Goal: Task Accomplishment & Management: Manage account settings

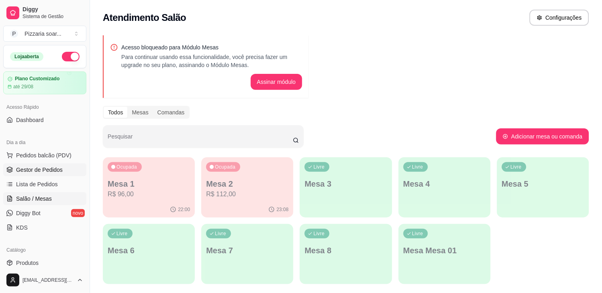
click at [37, 170] on span "Gestor de Pedidos" at bounding box center [39, 170] width 47 height 8
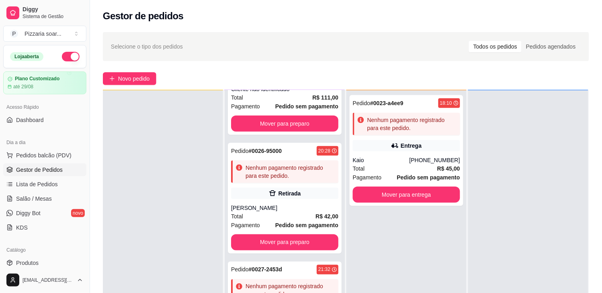
scroll to position [122, 0]
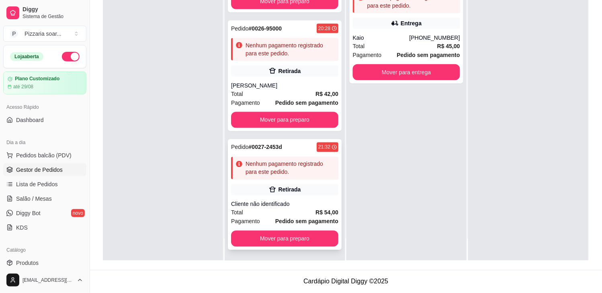
click at [277, 205] on div "Cliente não identificado" at bounding box center [284, 204] width 107 height 8
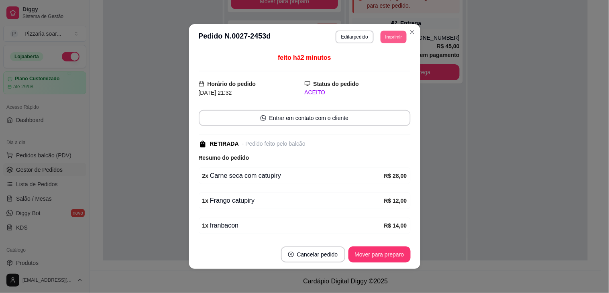
click at [387, 38] on button "Imprimir" at bounding box center [394, 37] width 26 height 12
click at [377, 64] on button "IMPRESSORA" at bounding box center [375, 65] width 58 height 13
click at [411, 32] on icon "Close" at bounding box center [412, 32] width 3 height 3
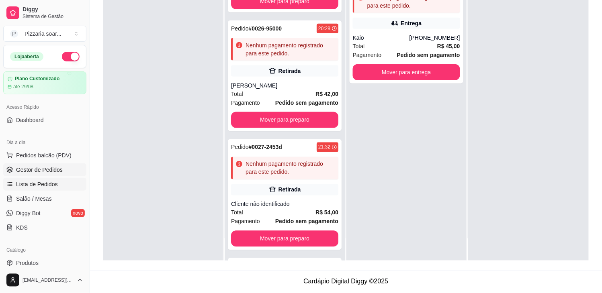
click at [39, 181] on span "Lista de Pedidos" at bounding box center [37, 184] width 42 height 8
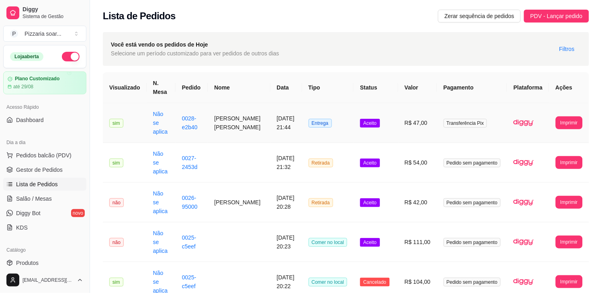
click at [374, 117] on td "Aceito" at bounding box center [375, 123] width 45 height 40
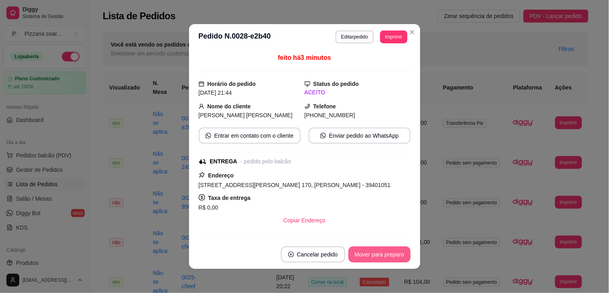
click at [381, 255] on button "Mover para preparo" at bounding box center [380, 255] width 62 height 16
click at [386, 37] on button "Imprimir" at bounding box center [394, 37] width 26 height 12
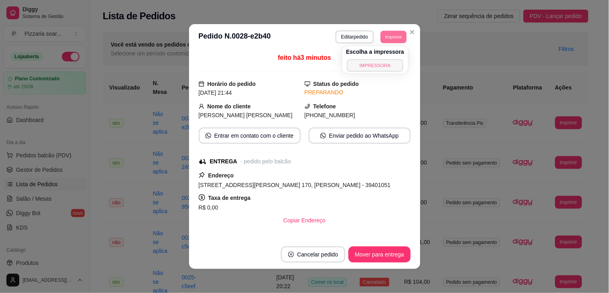
click at [376, 67] on button "IMPRESSORA" at bounding box center [375, 65] width 56 height 12
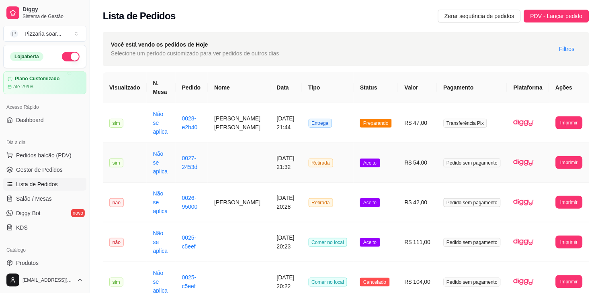
click at [378, 159] on span "Aceito" at bounding box center [370, 163] width 20 height 9
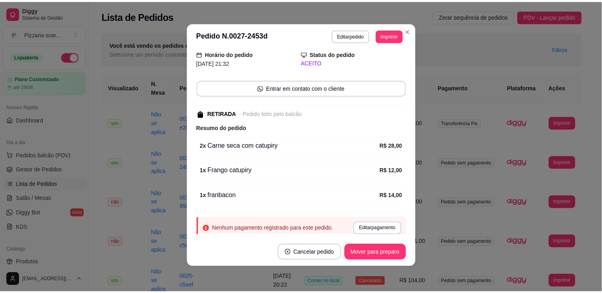
scroll to position [57, 0]
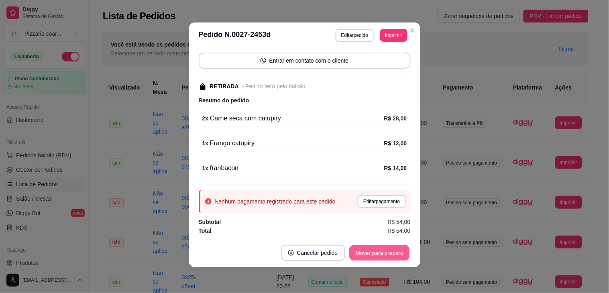
click at [386, 253] on button "Mover para preparo" at bounding box center [379, 253] width 60 height 16
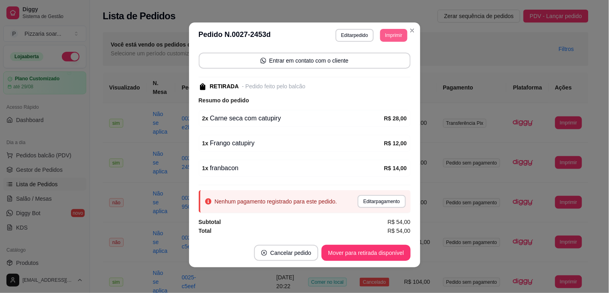
click at [391, 34] on button "Imprimir" at bounding box center [393, 35] width 27 height 13
click at [379, 61] on button "IMPRESSORA" at bounding box center [375, 63] width 56 height 12
click at [410, 27] on icon "Close" at bounding box center [412, 30] width 6 height 6
